Goal: Task Accomplishment & Management: Manage account settings

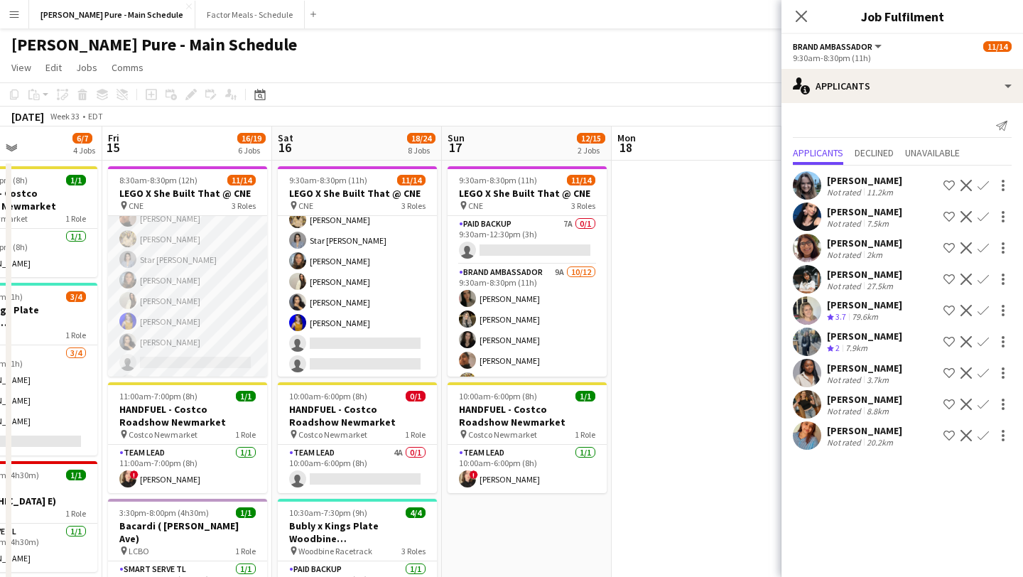
scroll to position [211, 0]
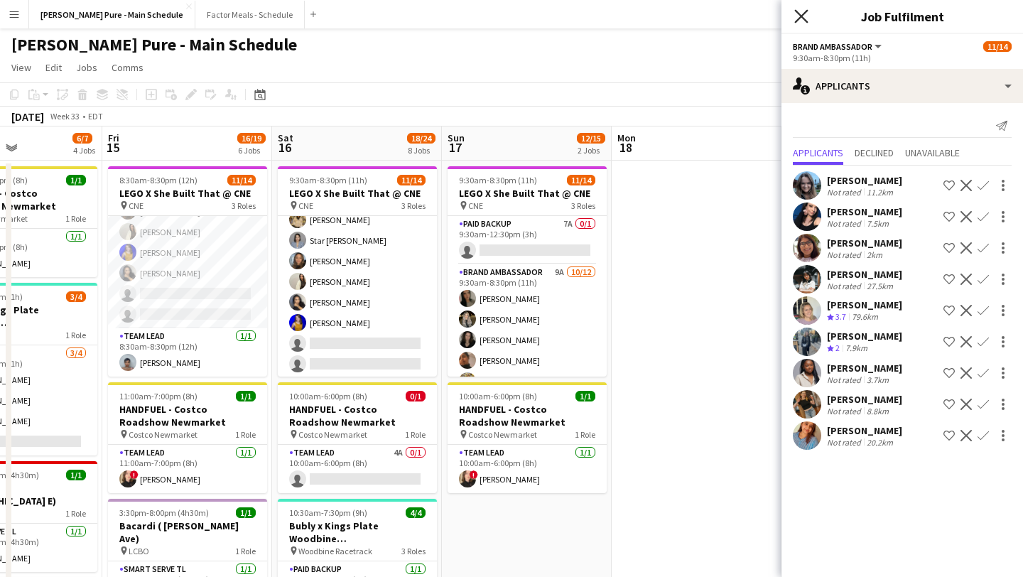
click at [800, 16] on icon at bounding box center [800, 15] width 13 height 13
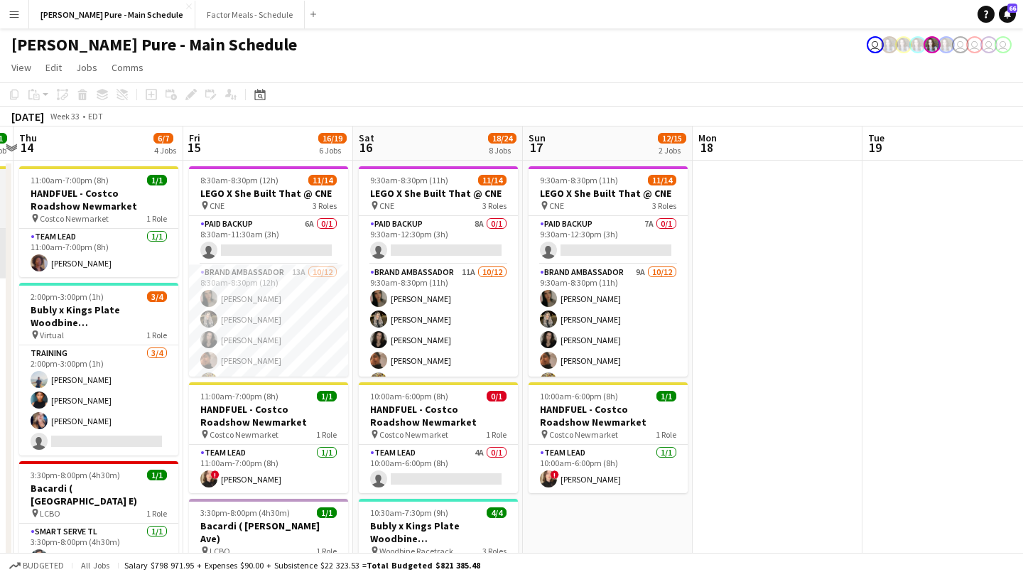
scroll to position [0, 692]
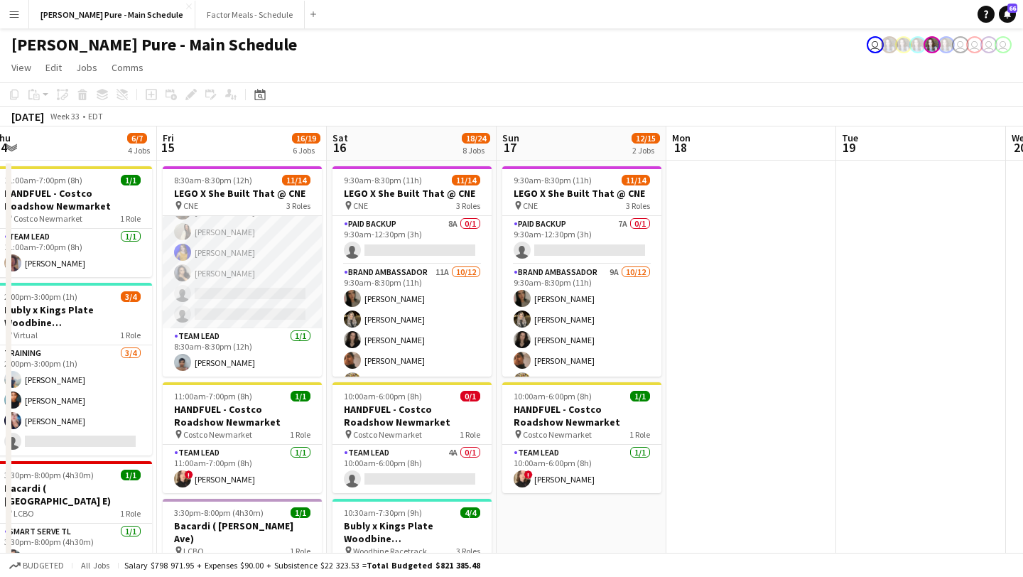
click at [242, 317] on app-card-role "Brand Ambassador 13A [DATE] 8:30am-8:30pm (12h) [PERSON_NAME] [PERSON_NAME] [PE…" at bounding box center [242, 190] width 159 height 275
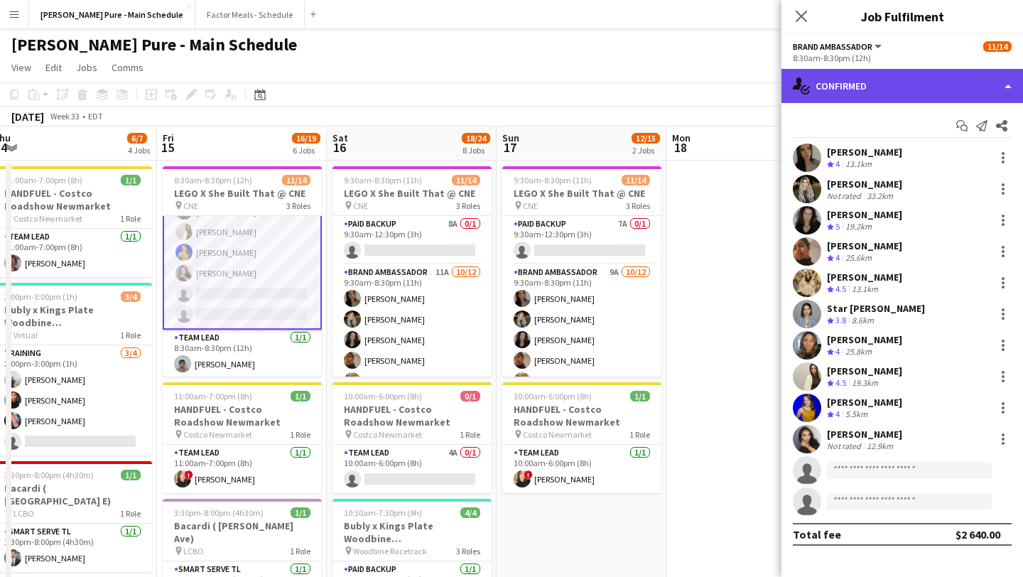
click at [945, 72] on div "single-neutral-actions-check-2 Confirmed" at bounding box center [901, 86] width 241 height 34
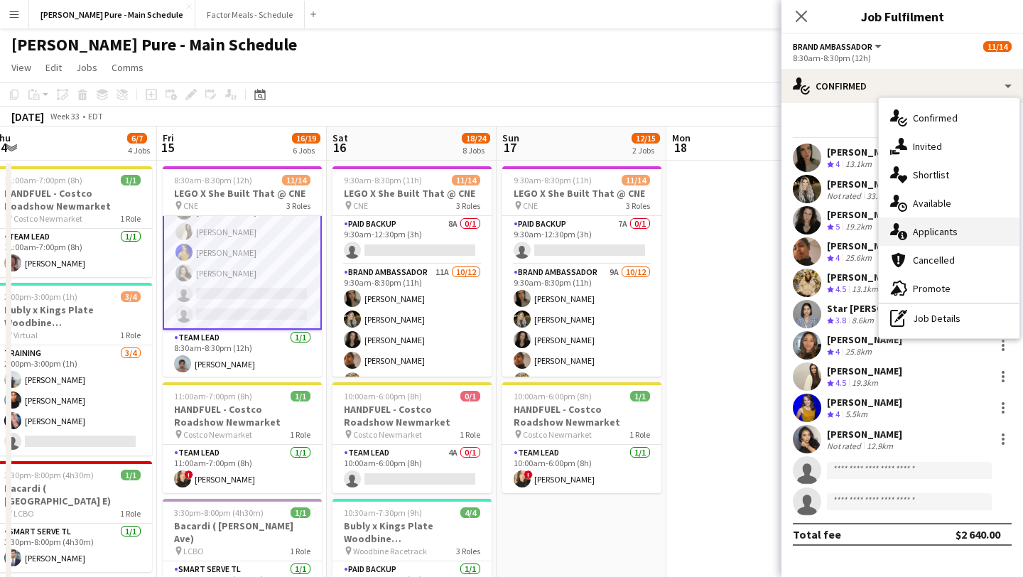
click at [953, 237] on div "single-neutral-actions-information Applicants" at bounding box center [949, 231] width 141 height 28
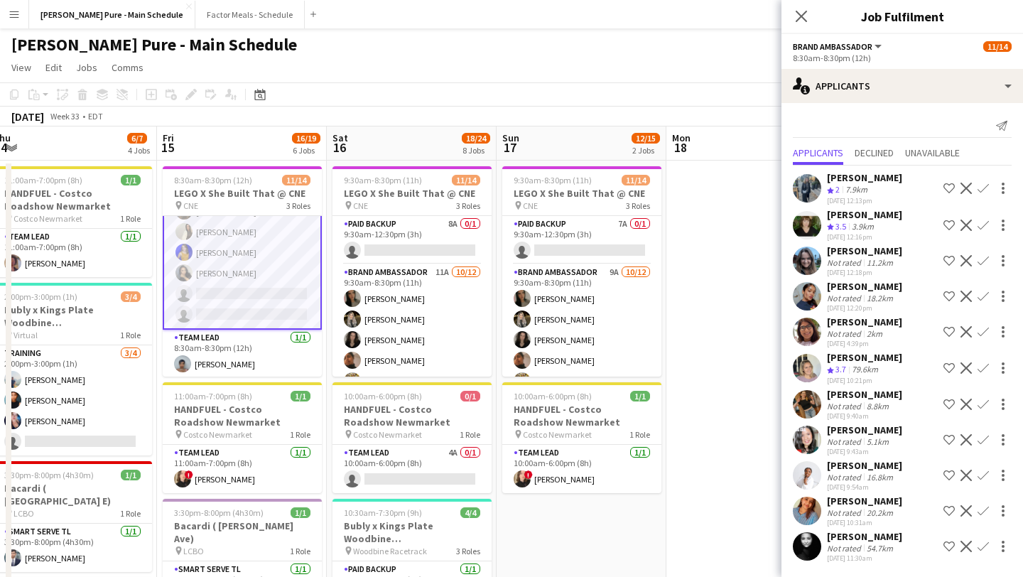
click at [801, 544] on app-user-avatar at bounding box center [807, 546] width 28 height 28
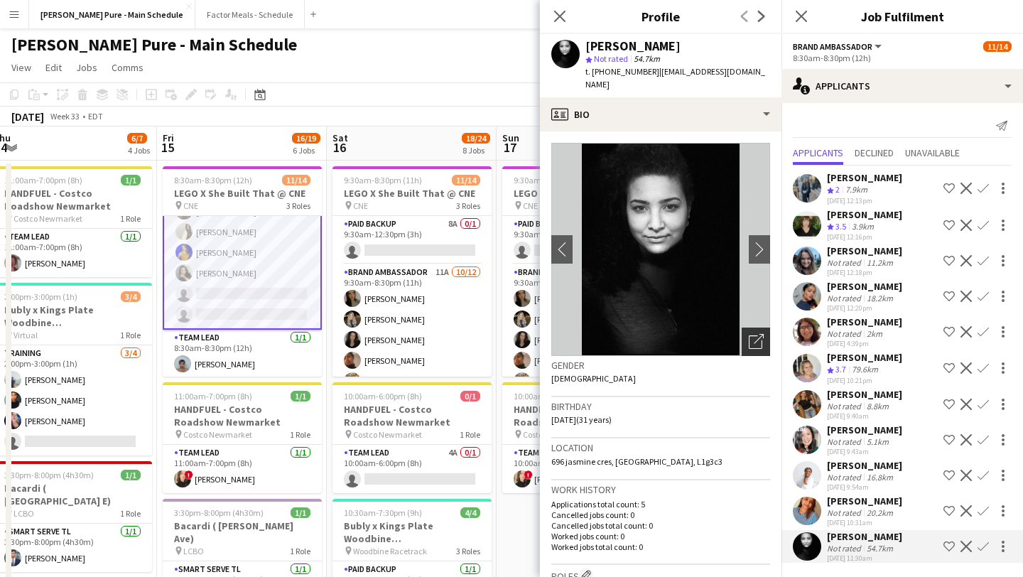
click at [756, 334] on icon "Open photos pop-in" at bounding box center [756, 341] width 15 height 15
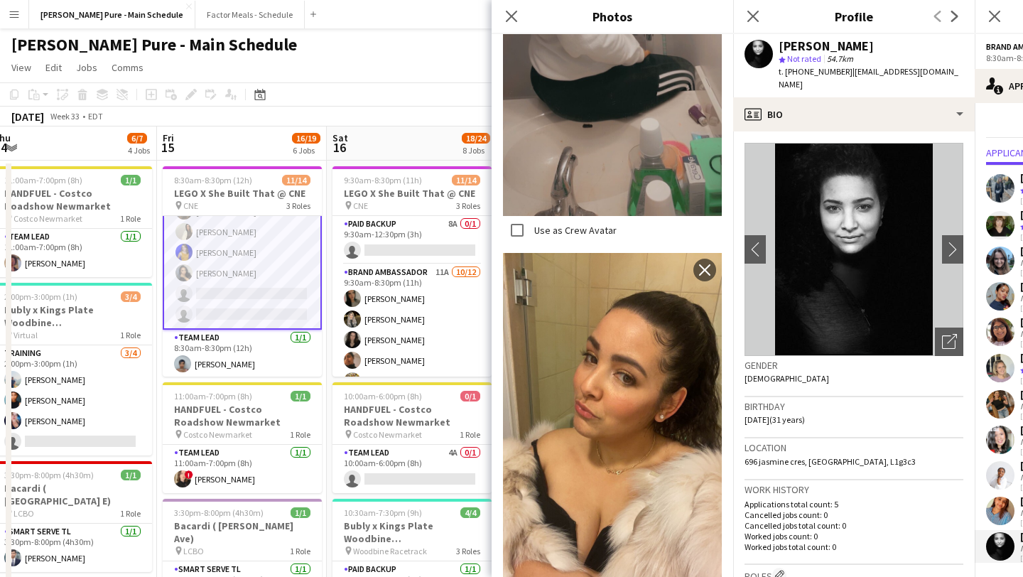
scroll to position [1617, 0]
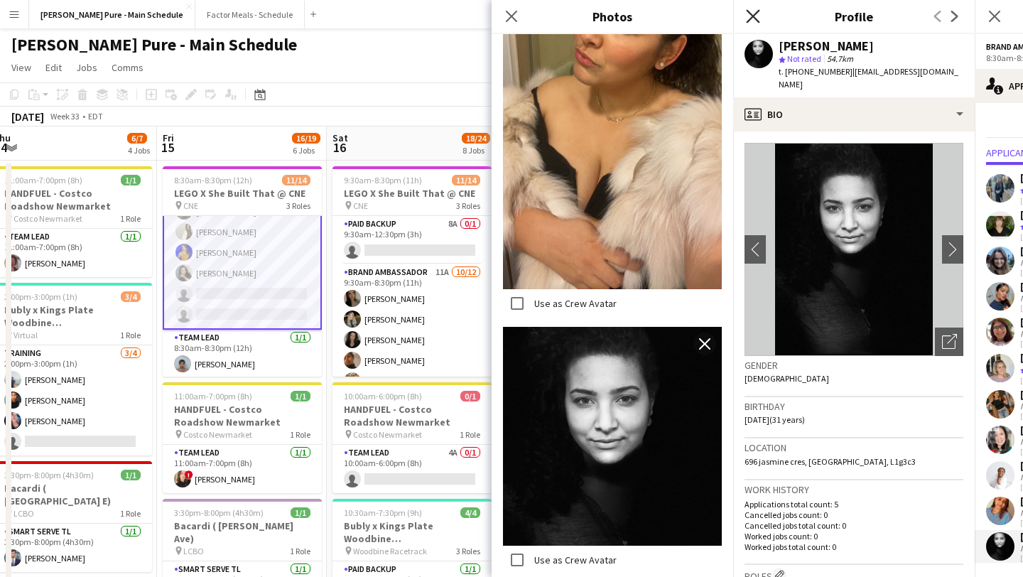
click at [756, 9] on icon "Close pop-in" at bounding box center [752, 15] width 13 height 13
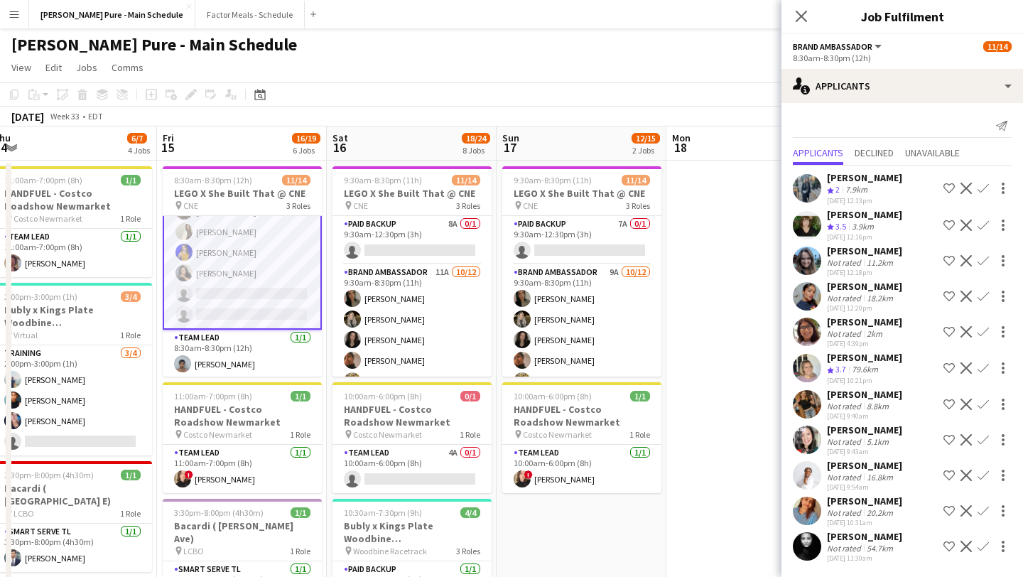
click at [808, 469] on app-user-avatar at bounding box center [807, 475] width 28 height 28
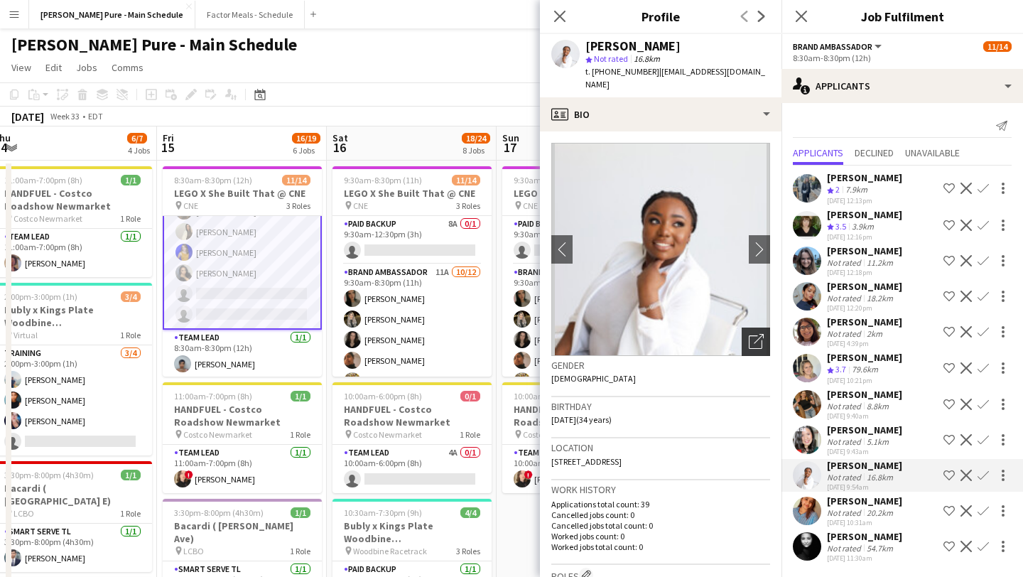
click at [756, 334] on icon "Open photos pop-in" at bounding box center [756, 341] width 15 height 15
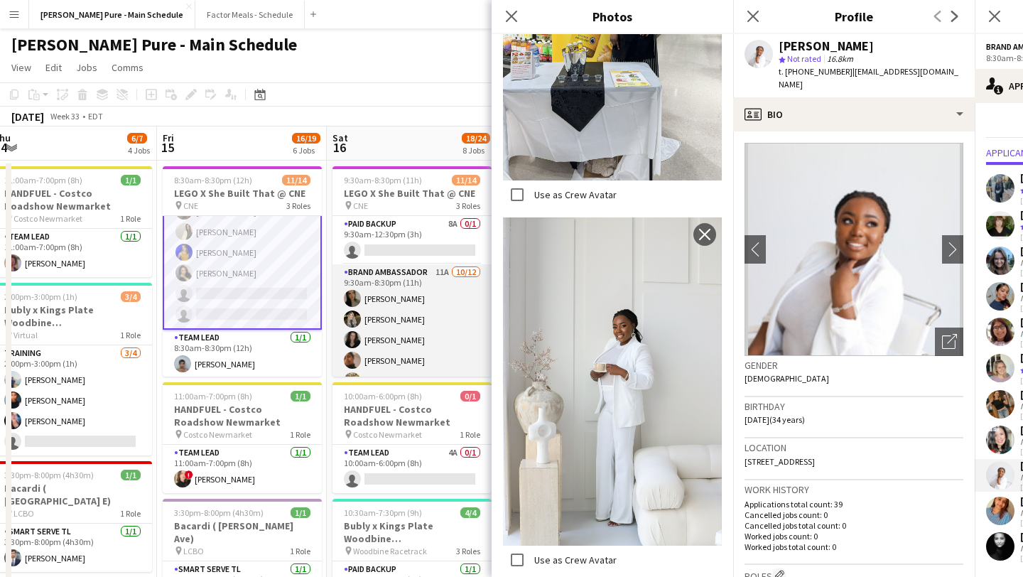
scroll to position [211, 0]
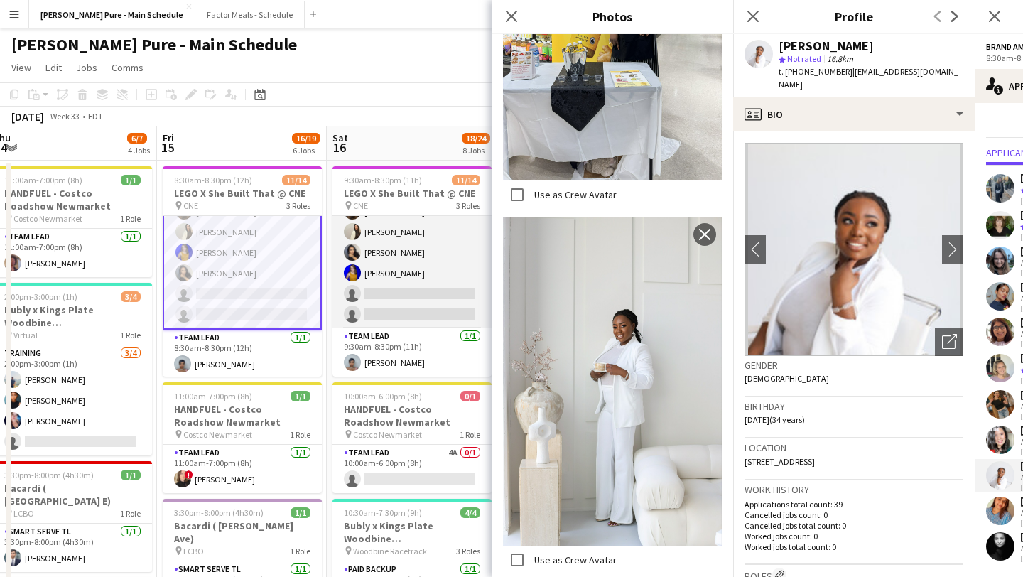
click at [400, 296] on app-card-role "Brand Ambassador 11A [DATE] 9:30am-8:30pm (11h) [PERSON_NAME] [PERSON_NAME] [PE…" at bounding box center [411, 190] width 159 height 275
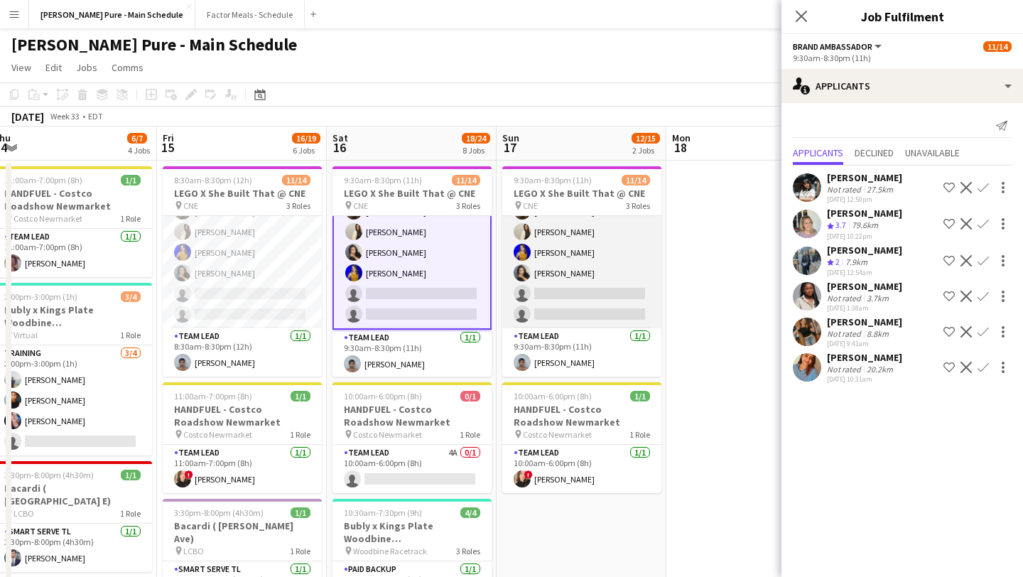
click at [557, 294] on app-card-role "Brand Ambassador 9A [DATE] 9:30am-8:30pm (11h) [PERSON_NAME] [PERSON_NAME] [PER…" at bounding box center [581, 190] width 159 height 275
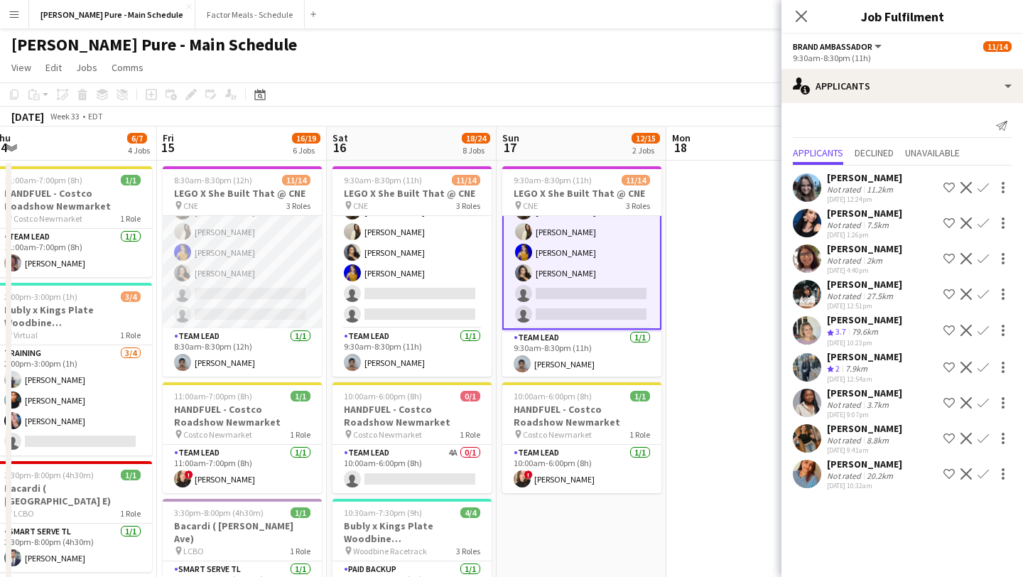
click at [224, 302] on app-card-role "Brand Ambassador 13A [DATE] 8:30am-8:30pm (12h) [PERSON_NAME] [PERSON_NAME] [PE…" at bounding box center [242, 190] width 159 height 275
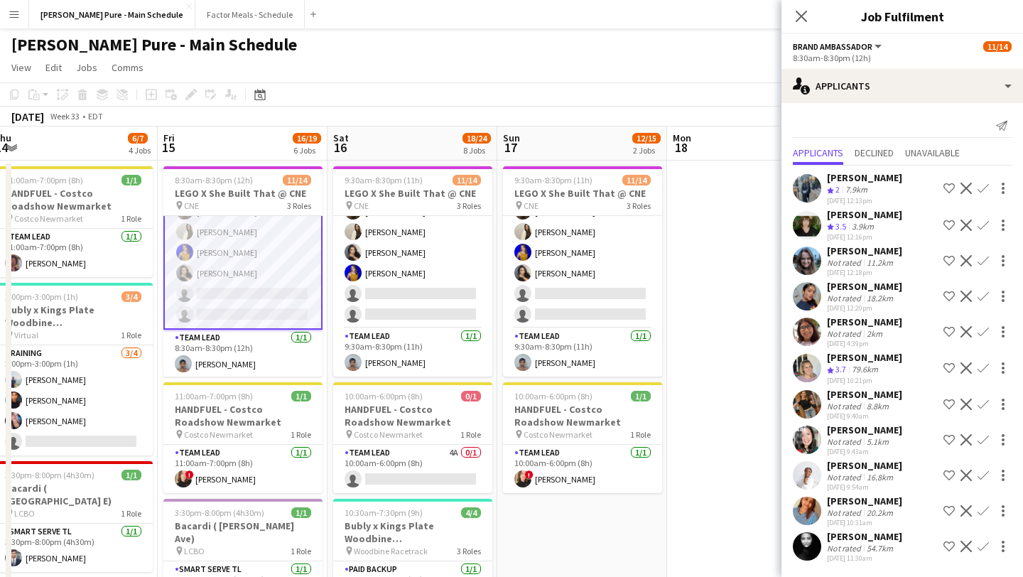
click at [825, 471] on div "[PERSON_NAME] Not rated 16.8km [DATE] 9:54am Shortlist crew Decline Confirm" at bounding box center [901, 475] width 241 height 33
click at [798, 472] on app-user-avatar at bounding box center [807, 475] width 28 height 28
click at [807, 472] on app-user-avatar at bounding box center [807, 475] width 28 height 28
click at [818, 465] on app-user-avatar at bounding box center [807, 475] width 28 height 28
click at [801, 16] on icon at bounding box center [800, 15] width 13 height 13
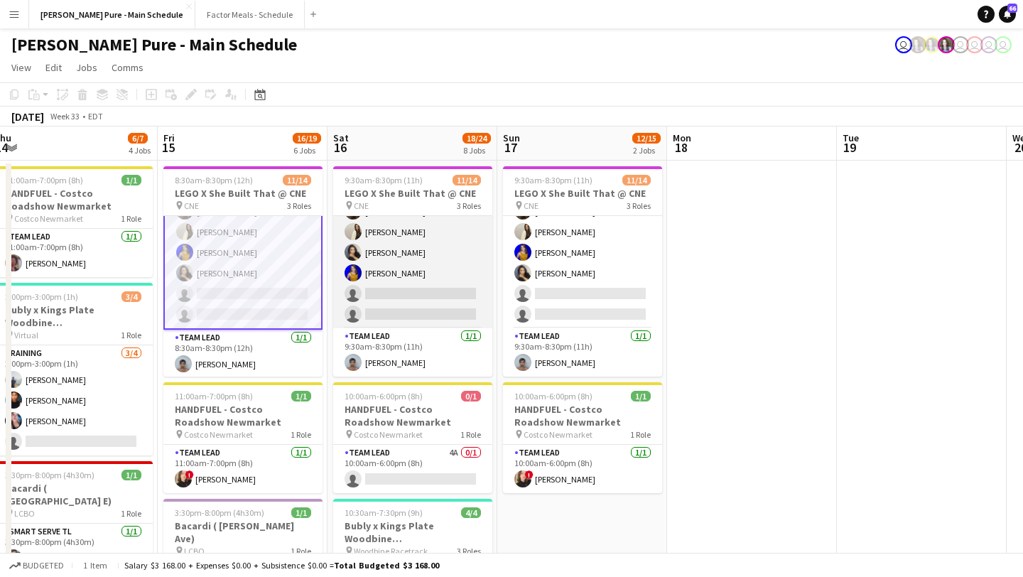
click at [389, 317] on app-card-role "Brand Ambassador 11A [DATE] 9:30am-8:30pm (11h) [PERSON_NAME] [PERSON_NAME] [PE…" at bounding box center [412, 190] width 159 height 275
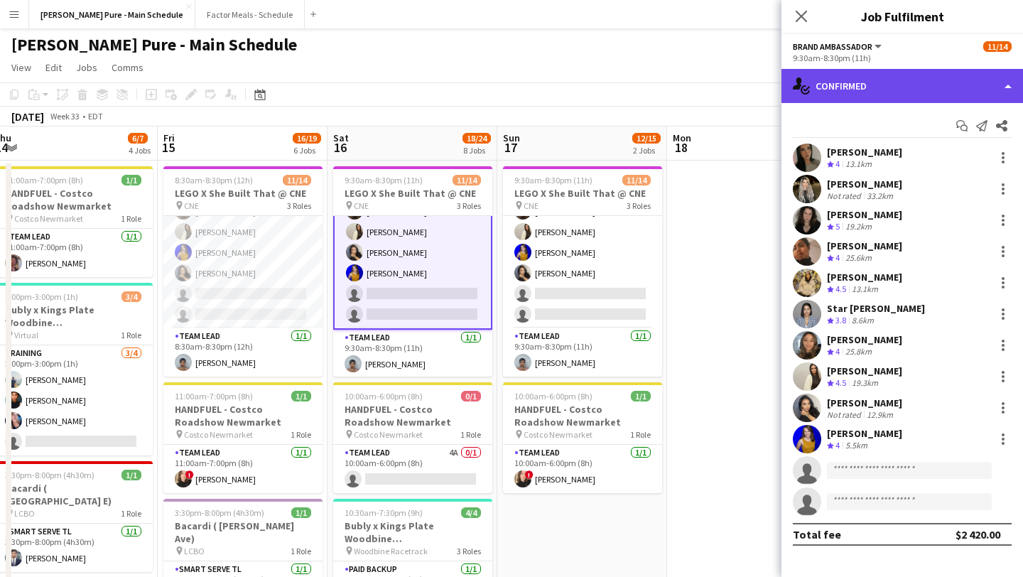
click at [950, 97] on div "single-neutral-actions-check-2 Confirmed" at bounding box center [901, 86] width 241 height 34
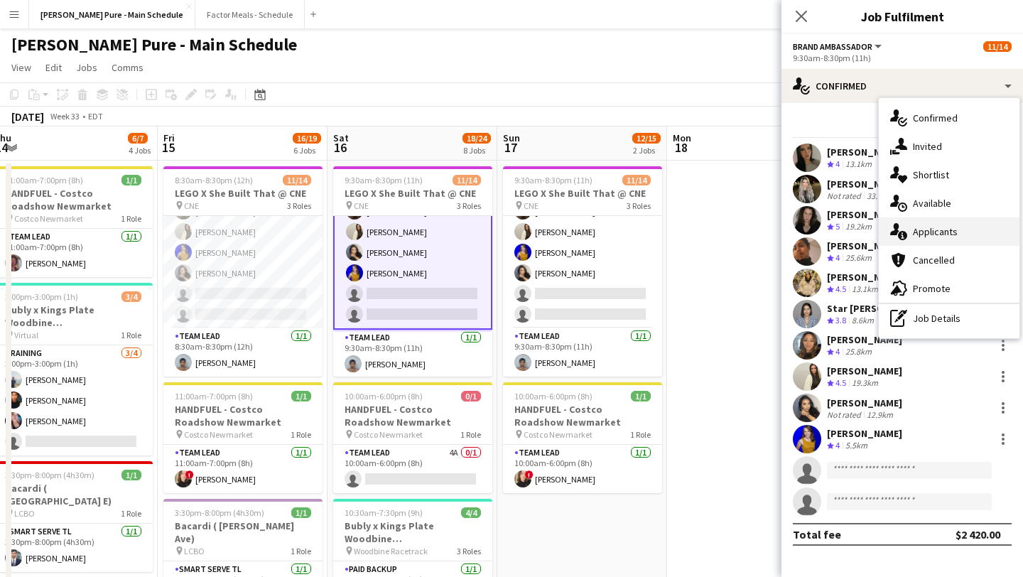
click at [944, 239] on div "single-neutral-actions-information Applicants" at bounding box center [949, 231] width 141 height 28
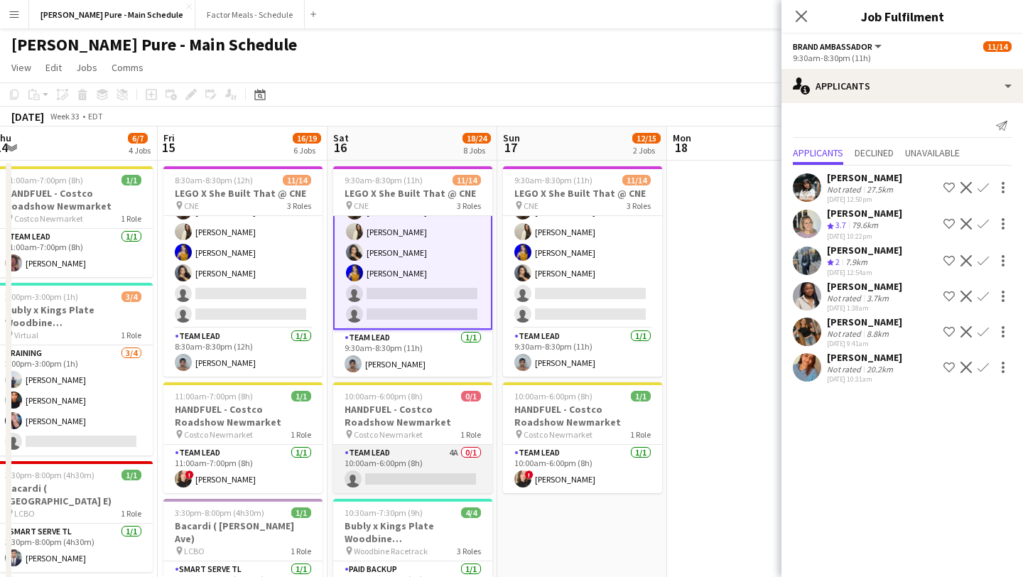
click at [391, 454] on app-card-role "Team Lead 4A 0/1 10:00am-6:00pm (8h) single-neutral-actions" at bounding box center [412, 469] width 159 height 48
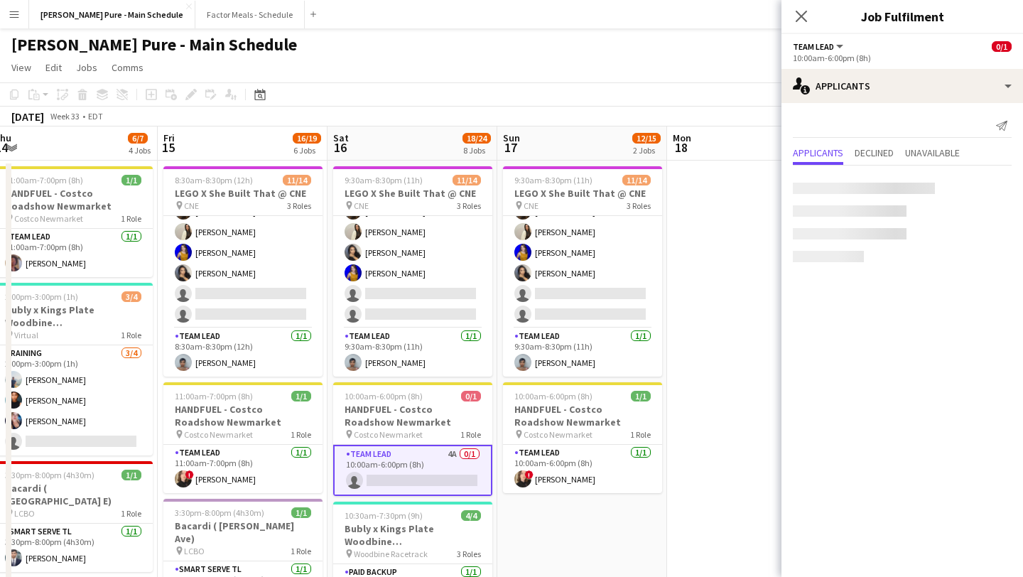
scroll to position [211, 0]
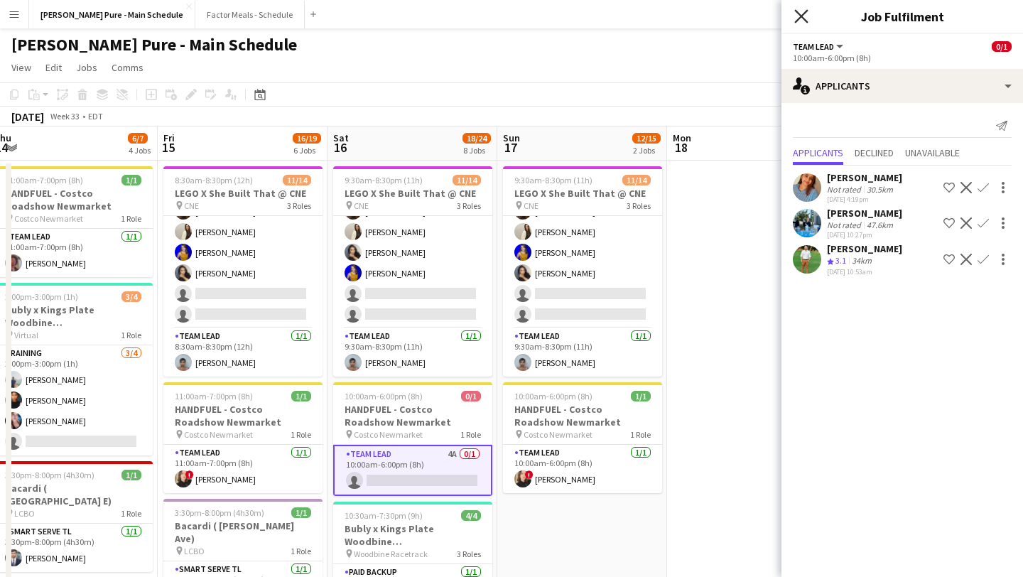
click at [800, 15] on icon at bounding box center [800, 15] width 13 height 13
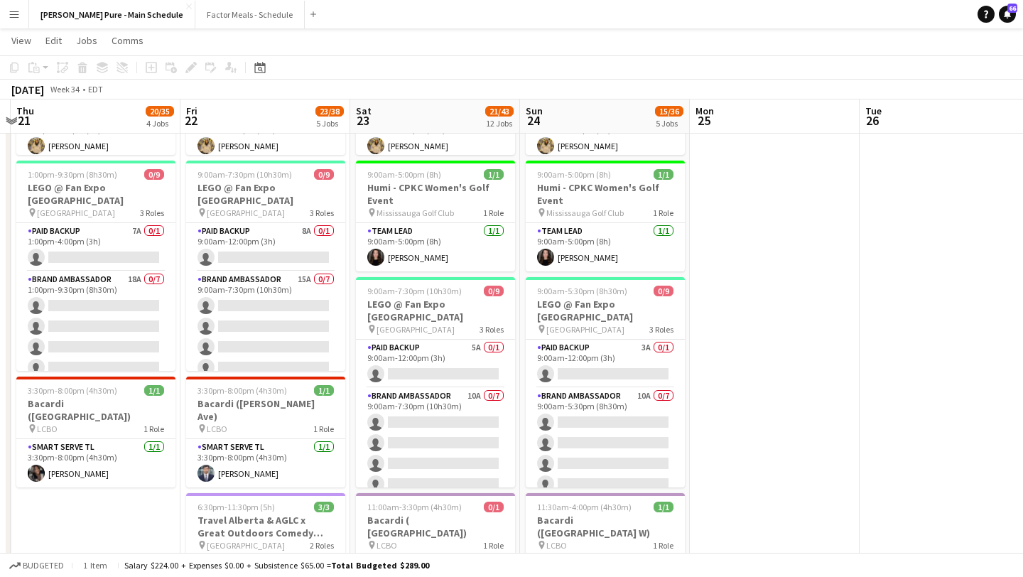
scroll to position [437, 0]
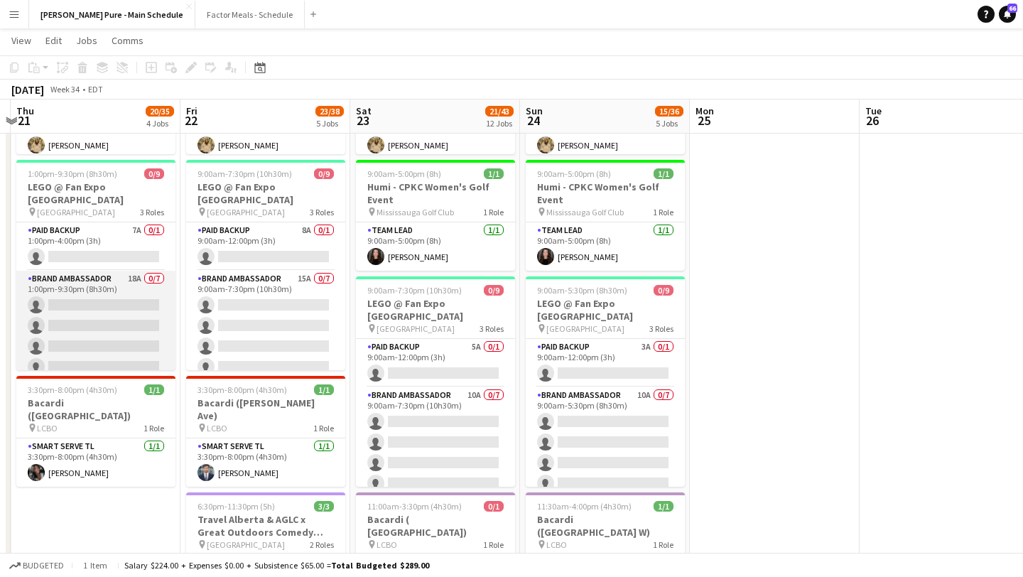
click at [92, 324] on app-card-role "Brand Ambassador 18A 0/7 1:00pm-9:30pm (8h30m) single-neutral-actions single-ne…" at bounding box center [95, 357] width 159 height 172
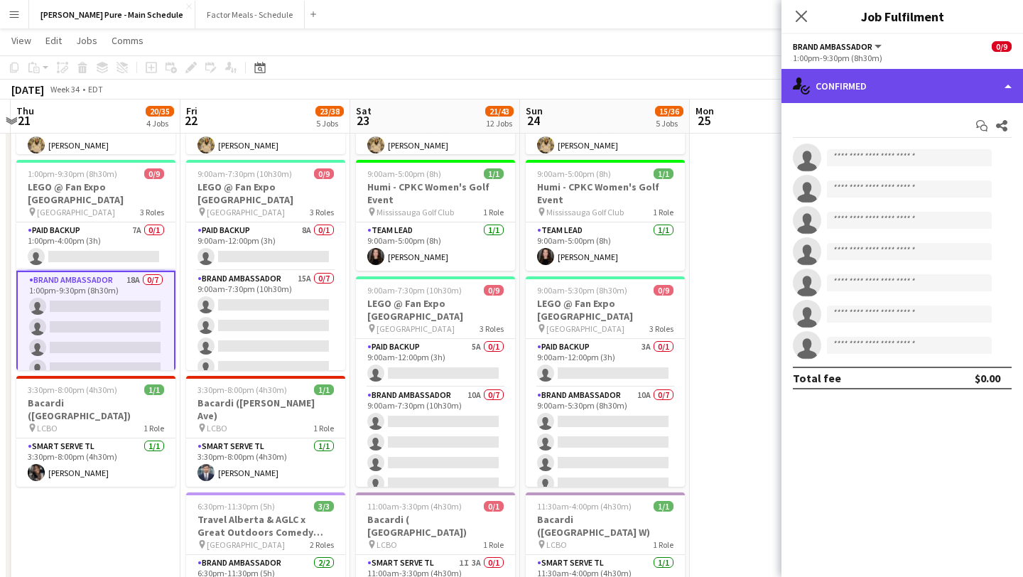
click at [880, 84] on div "single-neutral-actions-check-2 Confirmed" at bounding box center [901, 86] width 241 height 34
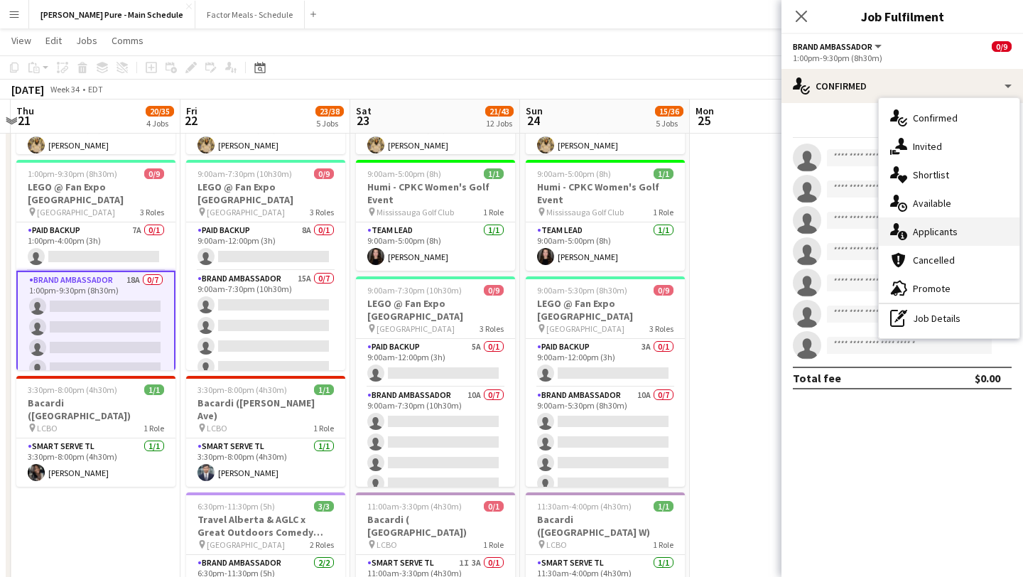
click at [966, 222] on div "single-neutral-actions-information Applicants" at bounding box center [949, 231] width 141 height 28
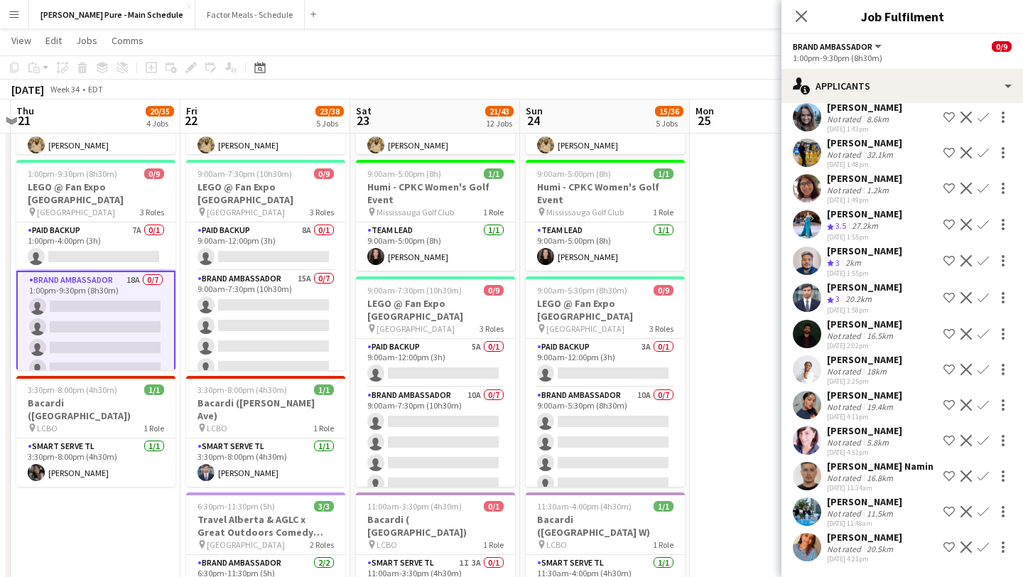
scroll to position [111, 0]
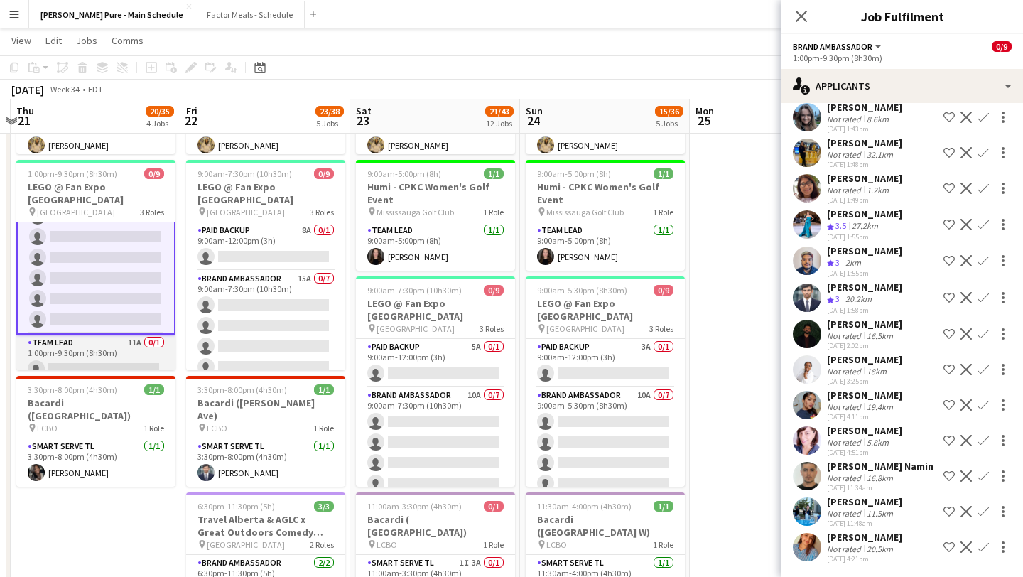
click at [114, 350] on app-card-role "Team Lead 11A 0/1 1:00pm-9:30pm (8h30m) single-neutral-actions" at bounding box center [95, 359] width 159 height 48
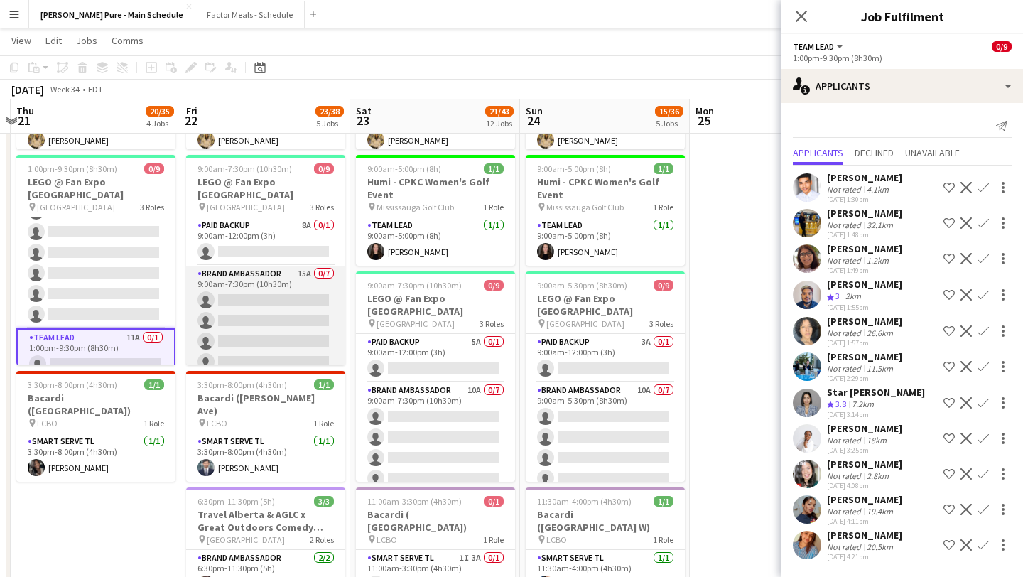
scroll to position [108, 0]
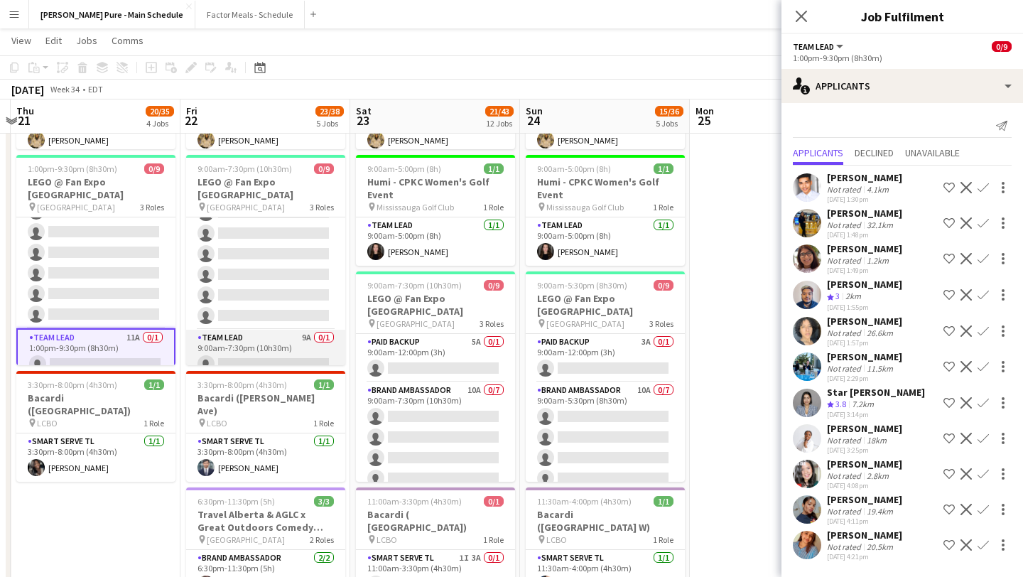
click at [251, 351] on app-card-role "Team Lead 9A 0/1 9:00am-7:30pm (10h30m) single-neutral-actions" at bounding box center [265, 354] width 159 height 48
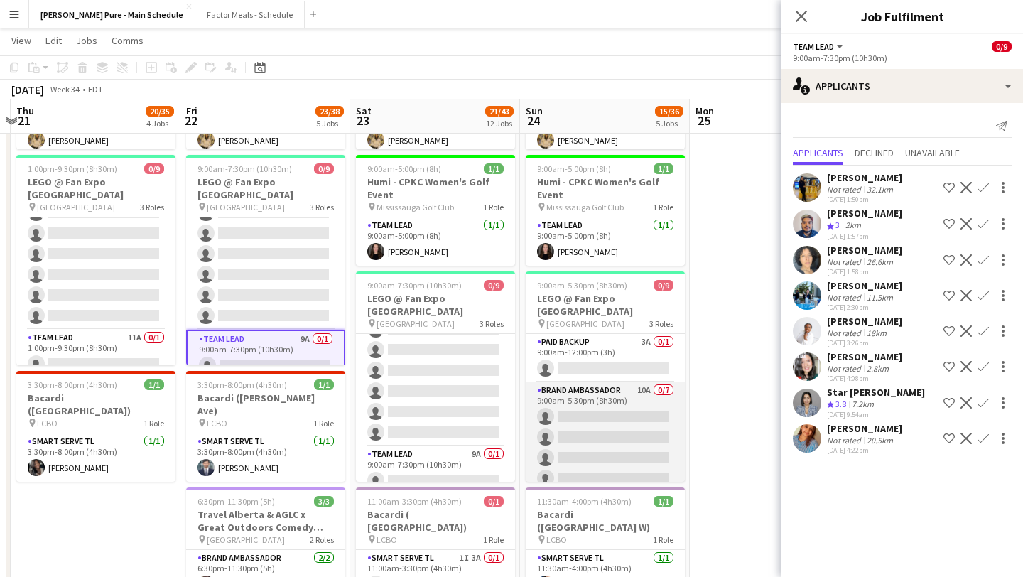
scroll to position [0, 668]
click at [618, 415] on app-card-role "Brand Ambassador 10A 0/7 9:00am-5:30pm (8h30m) single-neutral-actions single-ne…" at bounding box center [605, 468] width 159 height 172
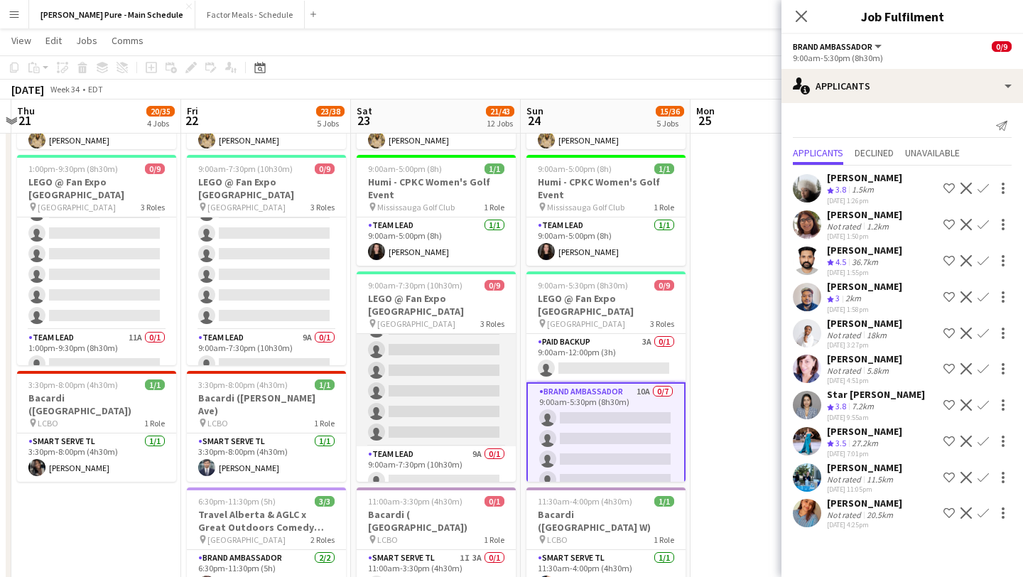
click at [440, 379] on app-card-role "Brand Ambassador 10A 0/7 9:00am-7:30pm (10h30m) single-neutral-actions single-n…" at bounding box center [436, 360] width 159 height 172
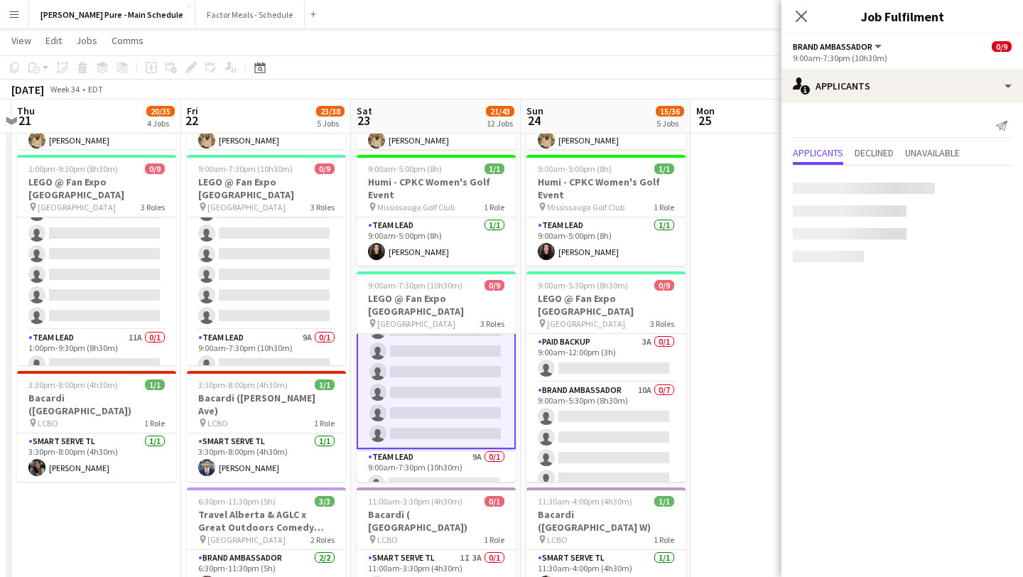
scroll to position [109, 0]
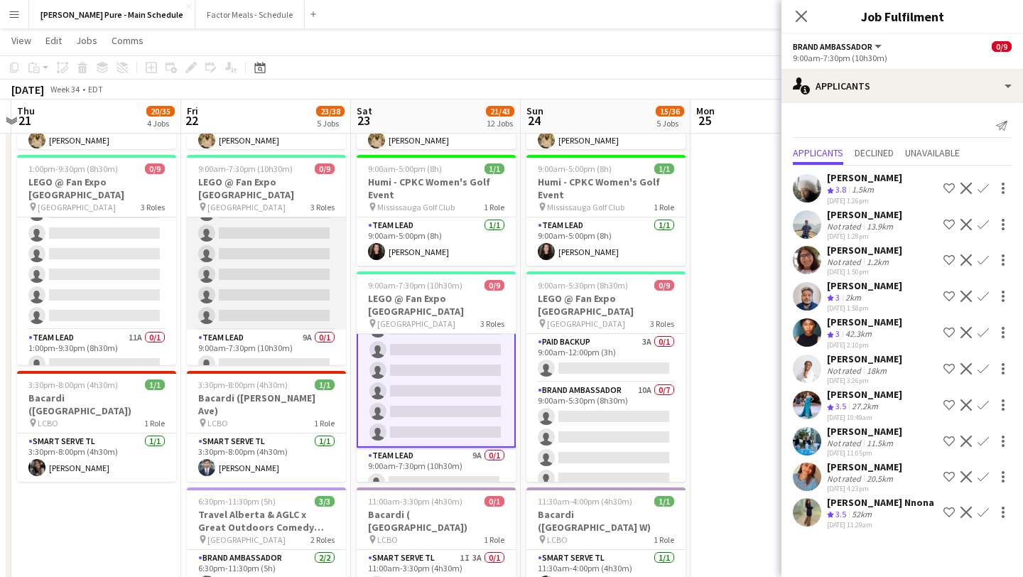
click at [270, 290] on app-card-role "Brand Ambassador 15A 0/7 9:00am-7:30pm (10h30m) single-neutral-actions single-n…" at bounding box center [266, 244] width 159 height 172
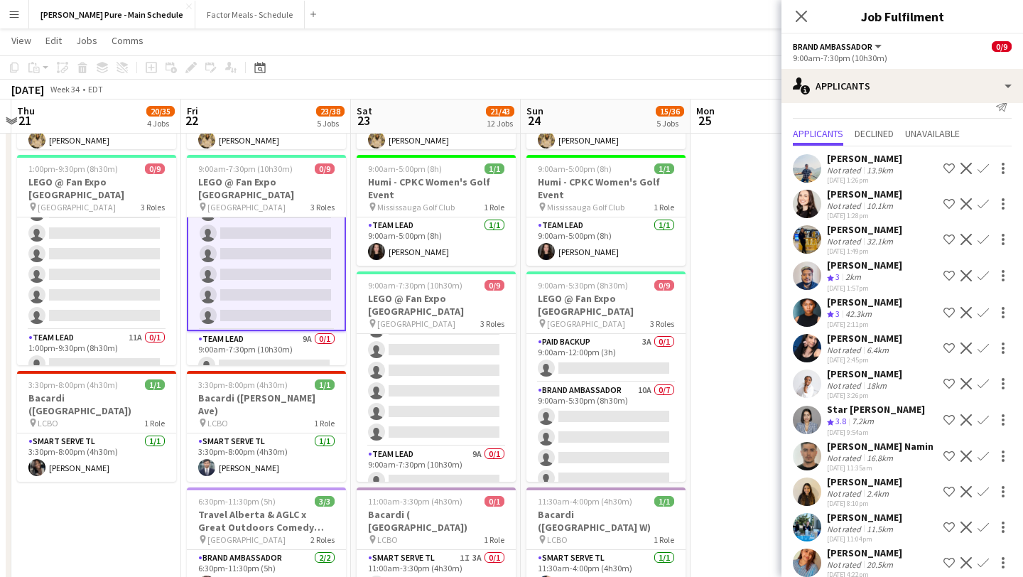
scroll to position [0, 0]
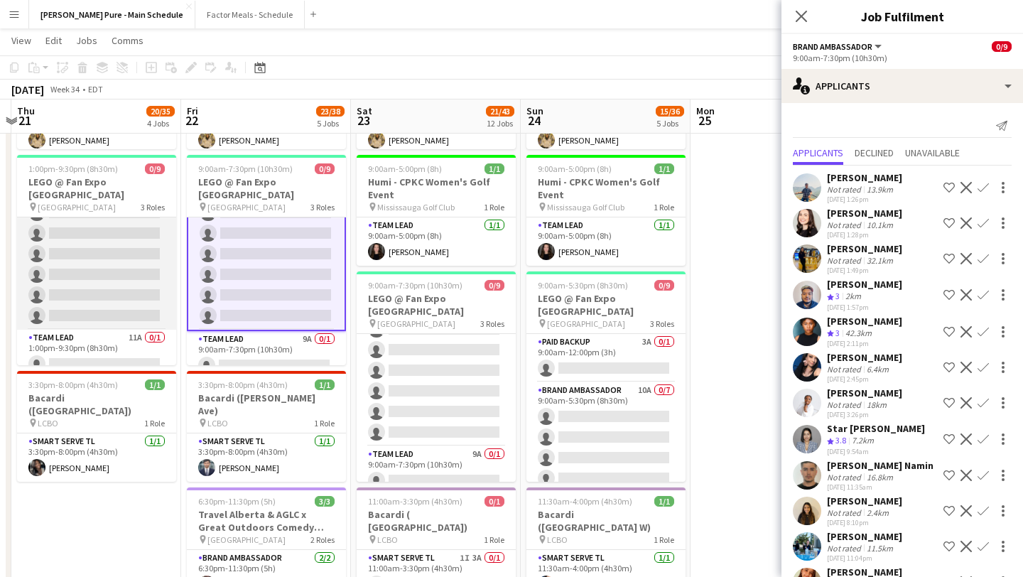
click at [115, 276] on app-card-role "Brand Ambassador 18A 0/7 1:00pm-9:30pm (8h30m) single-neutral-actions single-ne…" at bounding box center [96, 244] width 159 height 172
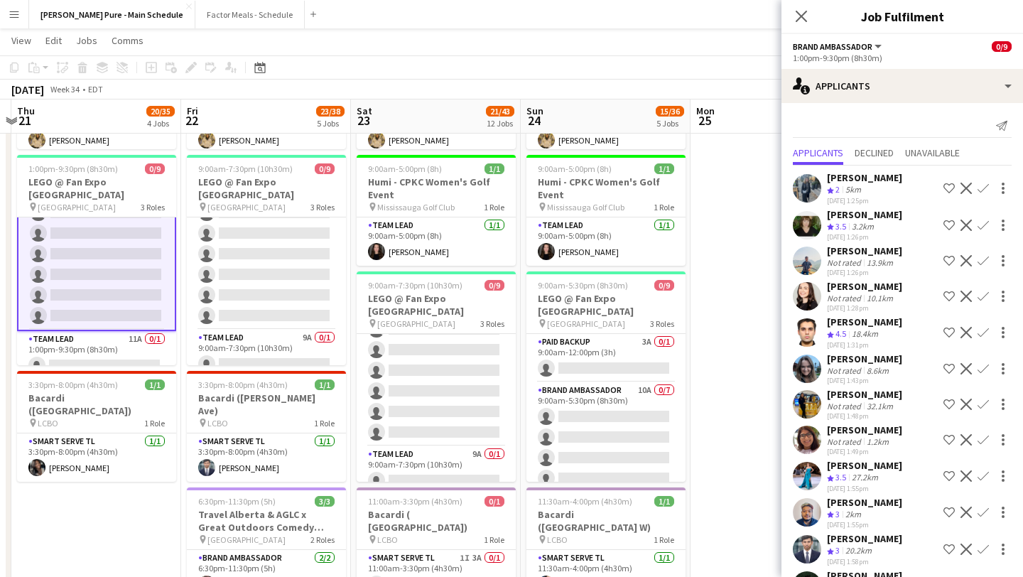
click at [791, 404] on div "[PERSON_NAME] Not rated 32.1km [DATE] 1:48pm Shortlist crew Decline Confirm" at bounding box center [901, 404] width 241 height 33
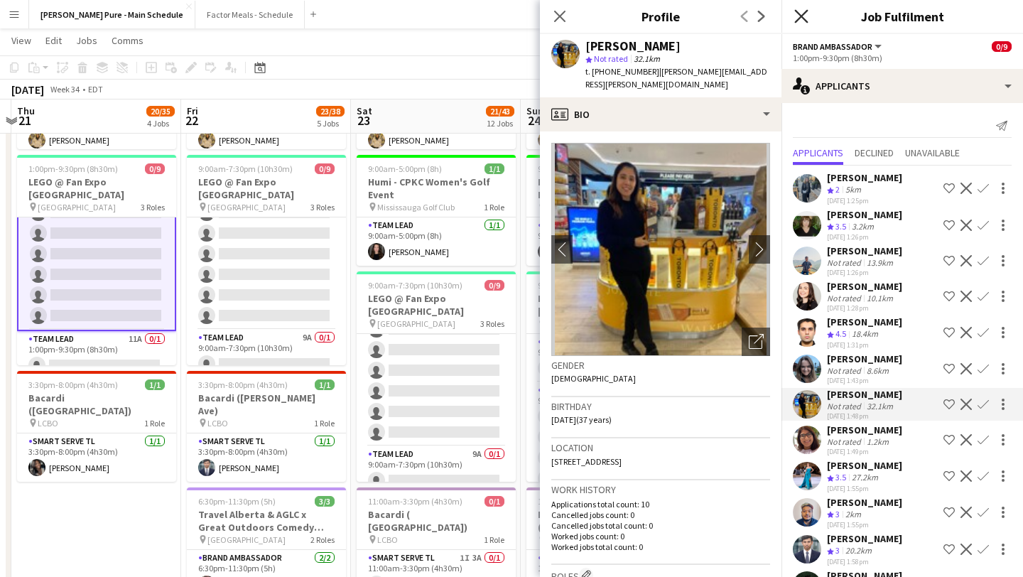
click at [797, 21] on icon at bounding box center [800, 15] width 13 height 13
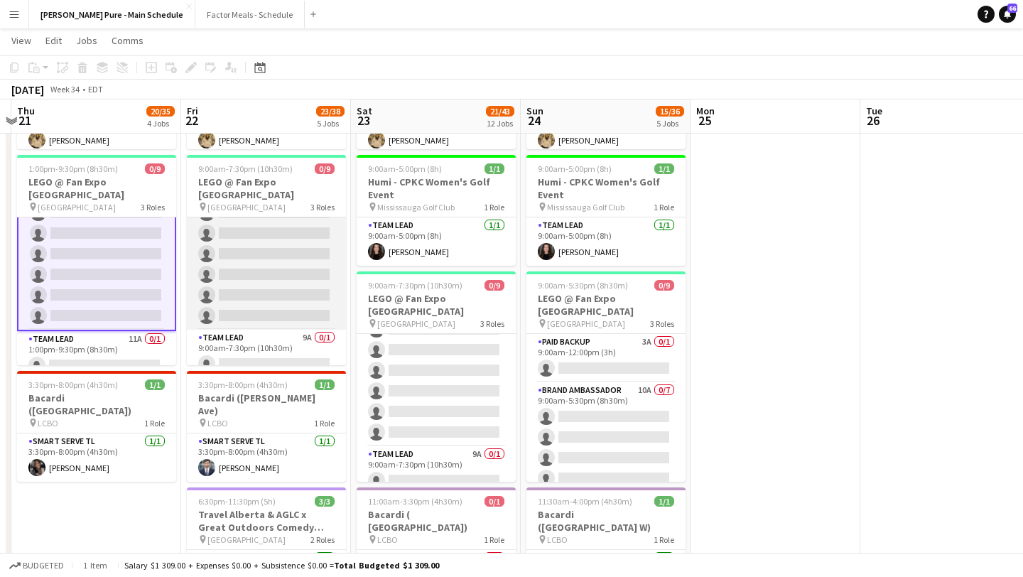
click at [247, 267] on app-card-role "Brand Ambassador 15A 0/7 9:00am-7:30pm (10h30m) single-neutral-actions single-n…" at bounding box center [266, 244] width 159 height 172
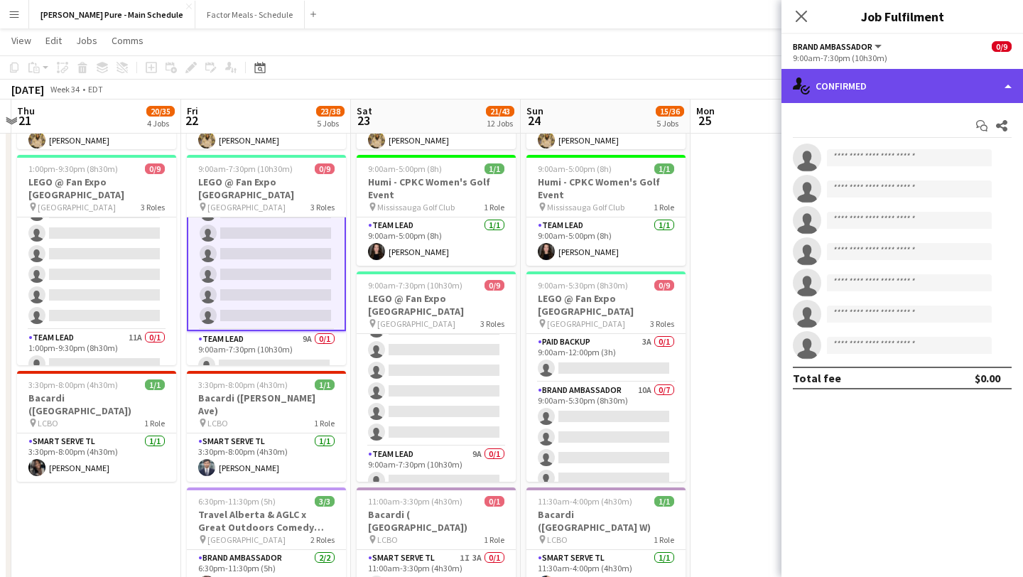
click at [973, 80] on div "single-neutral-actions-check-2 Confirmed" at bounding box center [901, 86] width 241 height 34
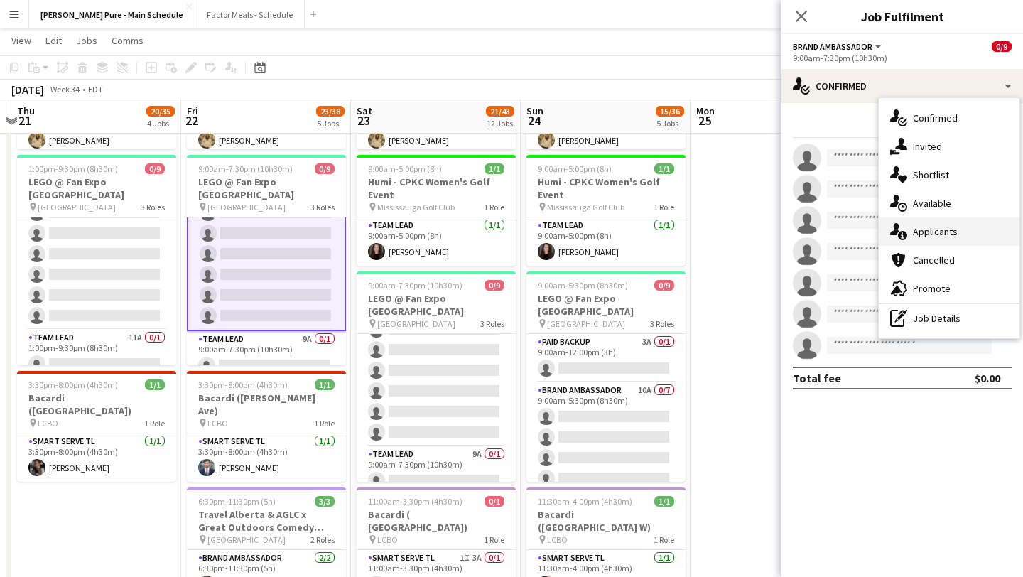
click at [982, 235] on div "single-neutral-actions-information Applicants" at bounding box center [949, 231] width 141 height 28
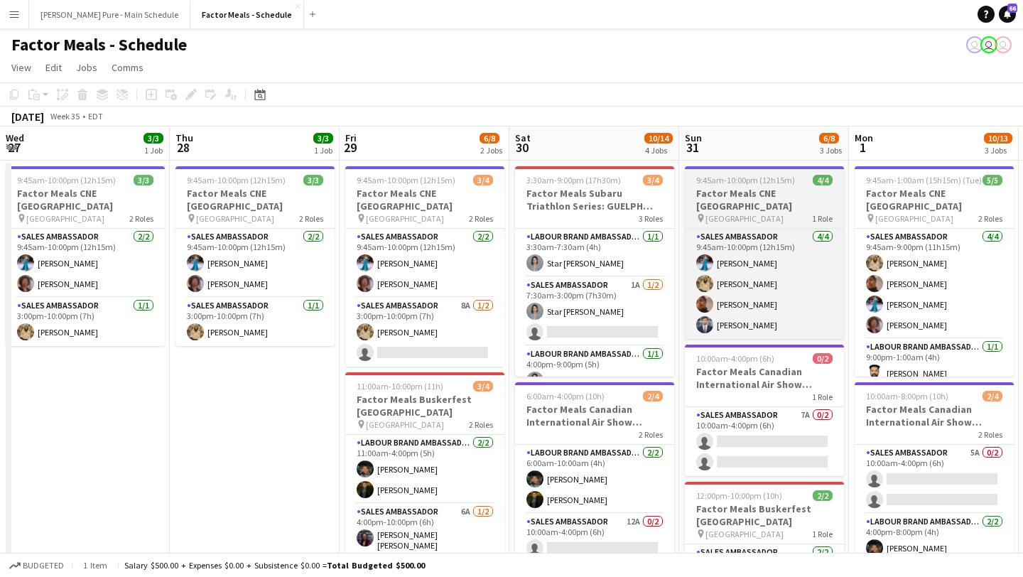
scroll to position [0, 500]
